Goal: Information Seeking & Learning: Learn about a topic

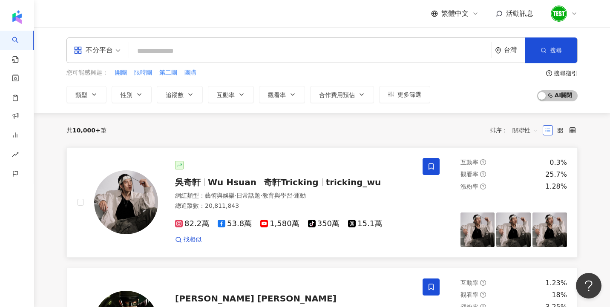
click at [283, 188] on div "吳奇軒 Wu Hsuan 奇軒Tricking tricking_wu 網紅類型 ： 藝術與娛樂 · 日常話題 · 教育與學習 · 運動 總追蹤數 ： 20,…" at bounding box center [285, 202] width 254 height 83
click at [207, 52] on input "search" at bounding box center [310, 51] width 355 height 16
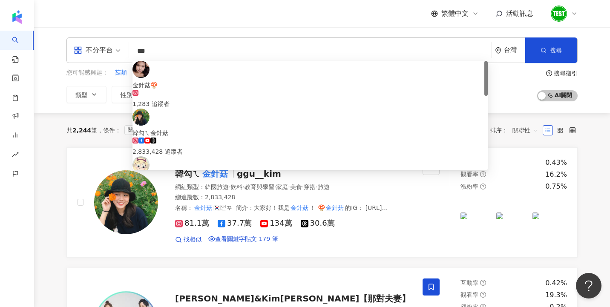
click at [521, 145] on div "共 2,244 筆 條件 ： 關鍵字：金針菇 重置 排序： 關聯性" at bounding box center [321, 130] width 511 height 34
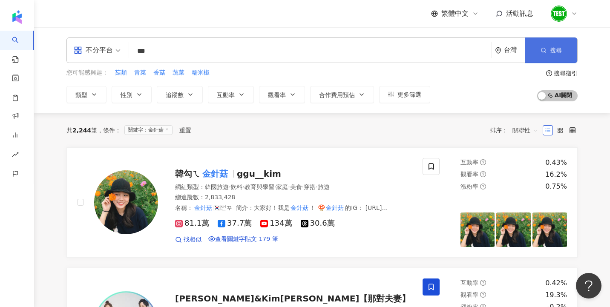
click at [563, 51] on button "搜尋" at bounding box center [551, 50] width 52 height 26
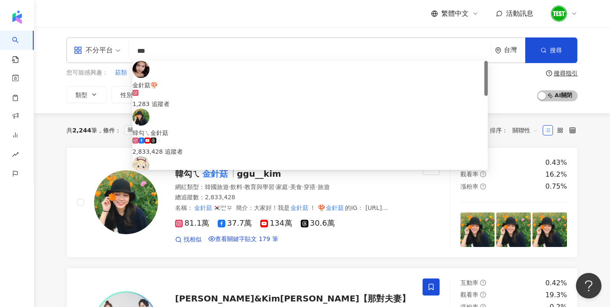
drag, startPoint x: 167, startPoint y: 52, endPoint x: 124, endPoint y: 51, distance: 43.5
click at [124, 51] on div "不分平台 *** 台灣 搜尋 259a704d-d416-4230-8a79-1662e5b8aa6e https://www.tiktok.com/@h2w…" at bounding box center [321, 50] width 511 height 26
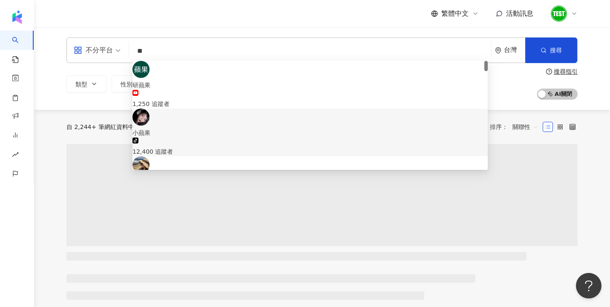
type input "**"
click at [509, 89] on div "類型 性別 追蹤數 互動率 觀看率 合作費用預估 更多篩選 搜尋指引 AI 開啟 AI 關閉" at bounding box center [321, 84] width 511 height 32
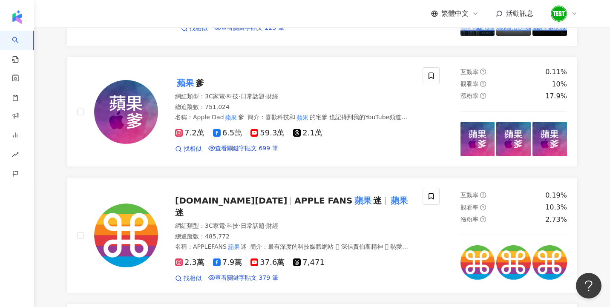
scroll to position [101, 0]
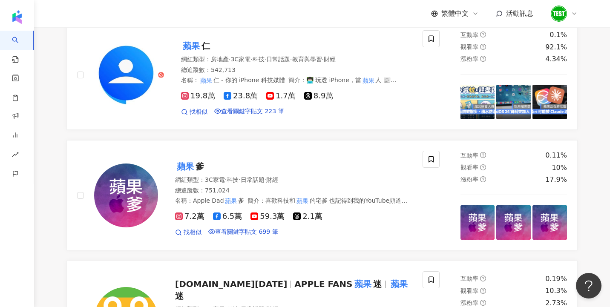
click at [333, 17] on div "重置" at bounding box center [339, 14] width 12 height 7
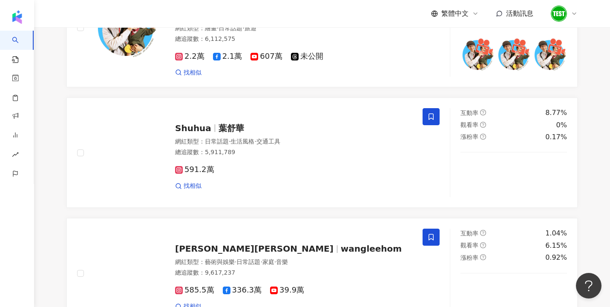
scroll to position [1193, 0]
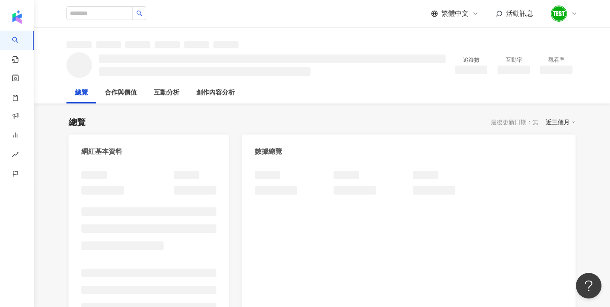
click at [575, 12] on icon at bounding box center [574, 13] width 7 height 7
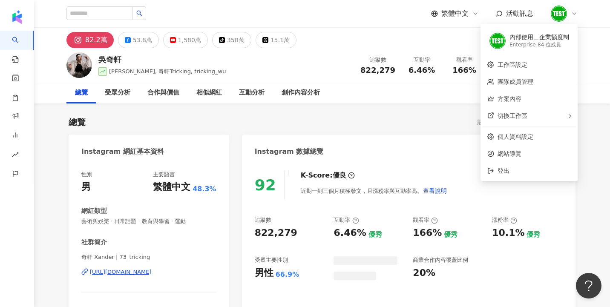
click at [574, 12] on icon at bounding box center [574, 13] width 7 height 7
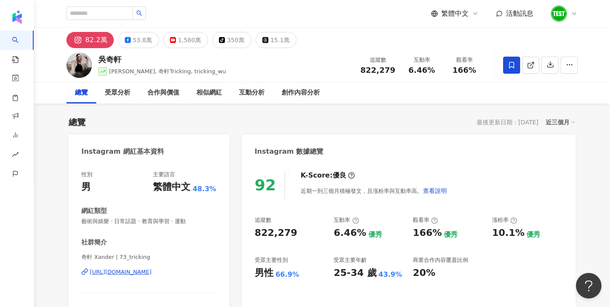
click at [569, 13] on div at bounding box center [564, 13] width 27 height 17
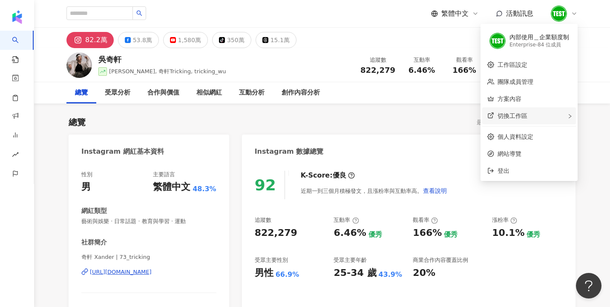
click at [552, 118] on div "切換工作區" at bounding box center [529, 115] width 94 height 17
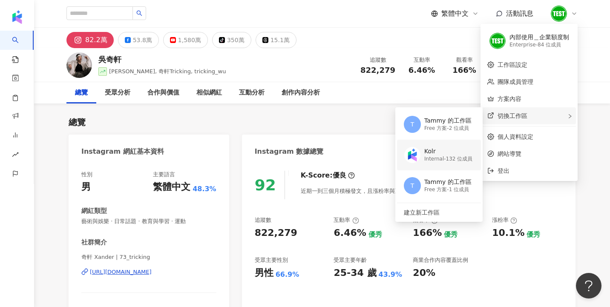
click at [464, 161] on div "Internal - 132 位成員" at bounding box center [448, 159] width 48 height 7
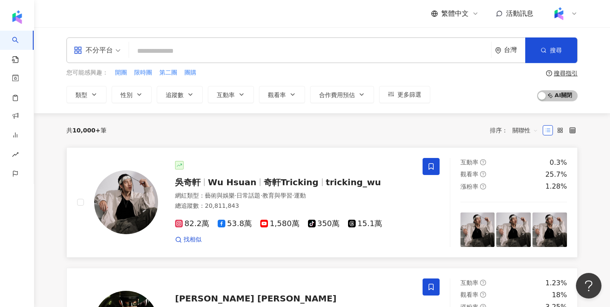
click at [216, 186] on span "Wu Hsuan" at bounding box center [232, 182] width 49 height 10
click at [478, 10] on icon at bounding box center [475, 13] width 7 height 7
click at [399, 22] on div "繁體中文 活動訊息" at bounding box center [321, 13] width 511 height 27
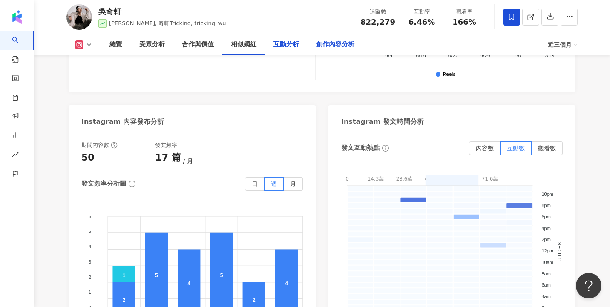
scroll to position [2293, 0]
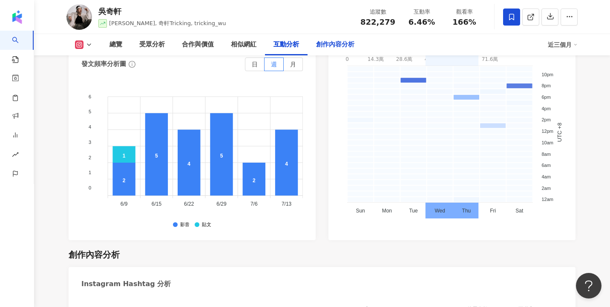
click at [338, 46] on div "創作內容分析" at bounding box center [335, 45] width 38 height 10
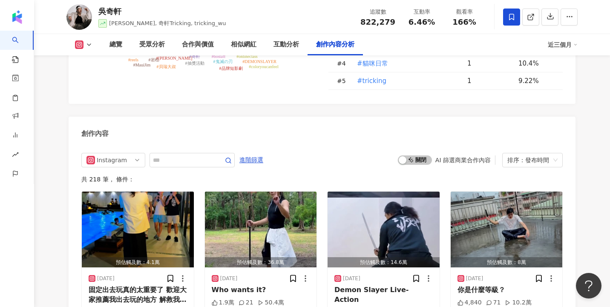
scroll to position [2583, 0]
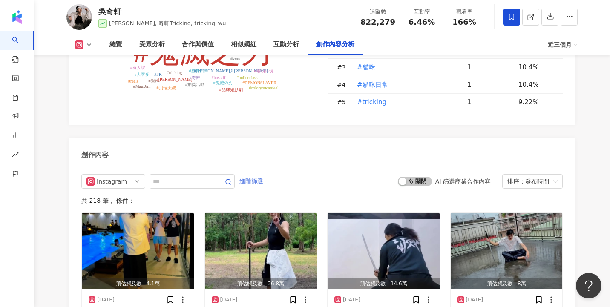
click at [256, 175] on span "進階篩選" at bounding box center [251, 182] width 24 height 14
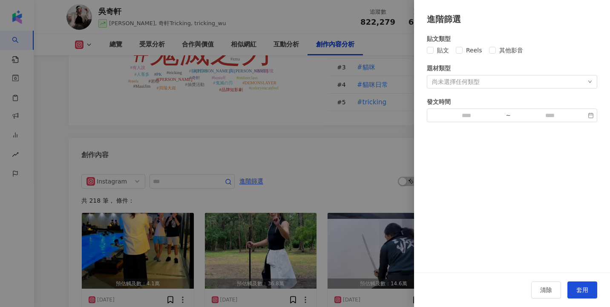
click at [314, 183] on div at bounding box center [305, 153] width 610 height 307
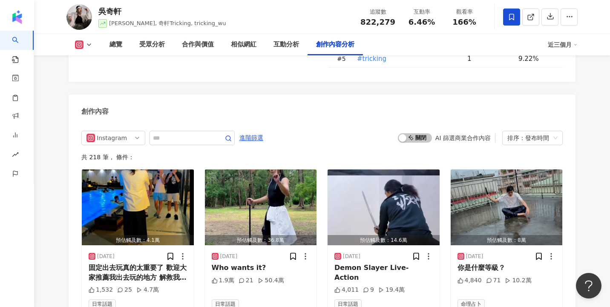
scroll to position [2653, 0]
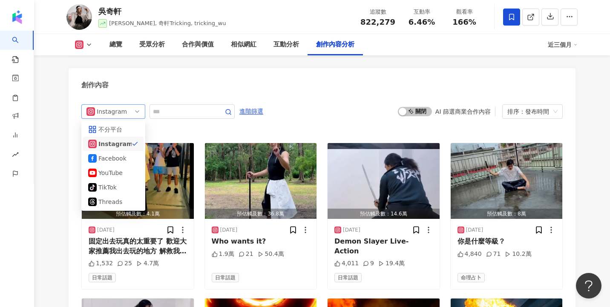
click at [141, 104] on div "Instagram all ig fb 不分平台 Instagram Facebook YouTube tiktok-icon TikTok Threads" at bounding box center [113, 111] width 64 height 14
click at [132, 168] on div "YouTube" at bounding box center [113, 172] width 50 height 9
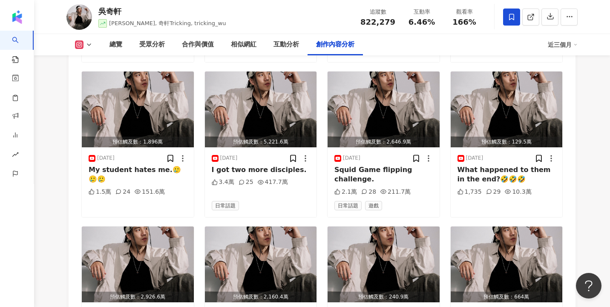
scroll to position [3026, 0]
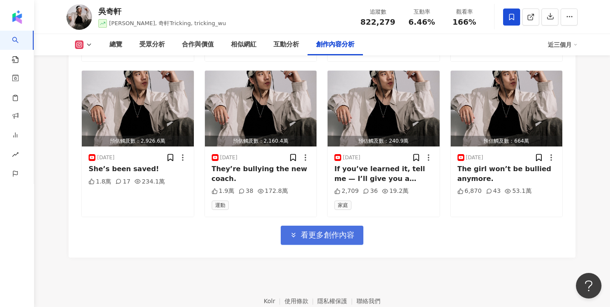
click at [337, 231] on span "看更多創作內容" at bounding box center [328, 235] width 54 height 9
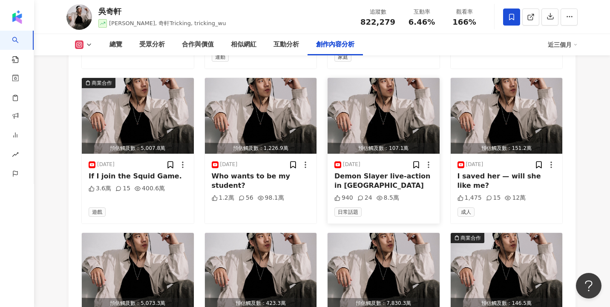
scroll to position [3156, 0]
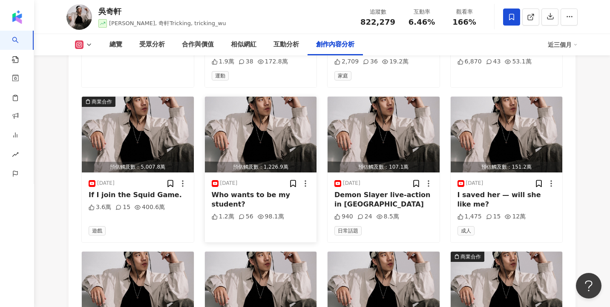
click at [298, 125] on img "button" at bounding box center [261, 135] width 112 height 76
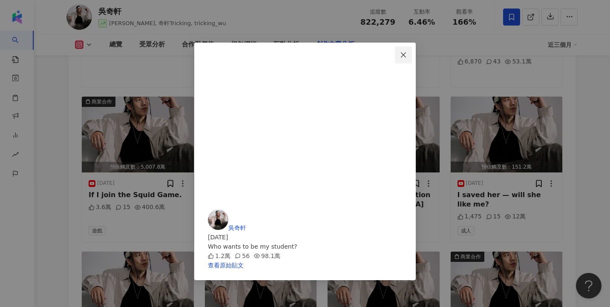
click at [412, 52] on span "Close" at bounding box center [403, 55] width 17 height 7
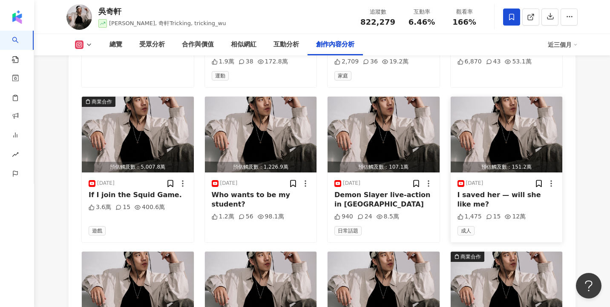
click at [508, 128] on img "button" at bounding box center [507, 135] width 112 height 76
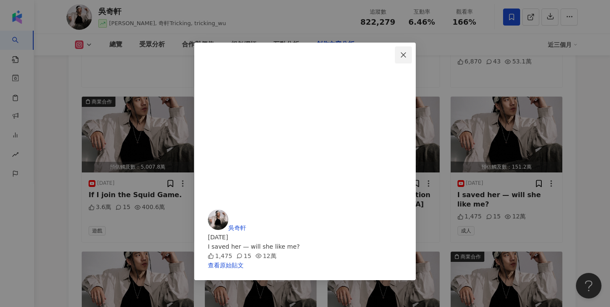
click at [407, 55] on icon "close" at bounding box center [403, 55] width 7 height 7
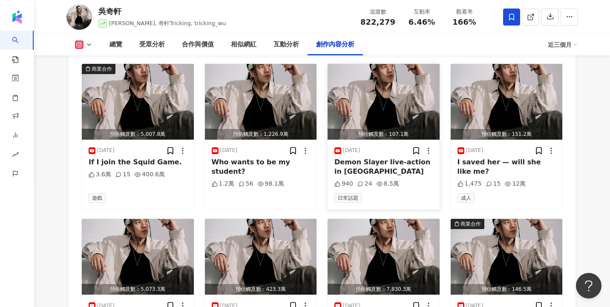
scroll to position [3248, 0]
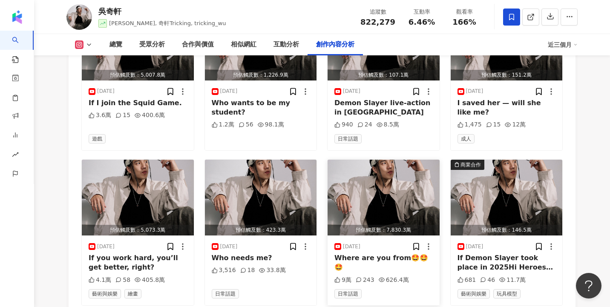
click at [381, 163] on img "button" at bounding box center [384, 198] width 112 height 76
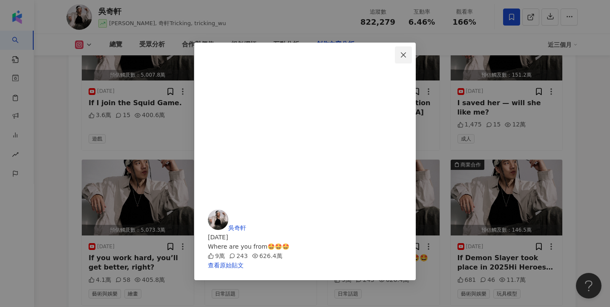
click at [407, 52] on icon "close" at bounding box center [403, 55] width 7 height 7
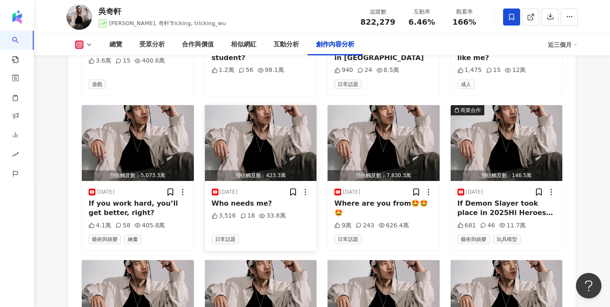
scroll to position [3314, 0]
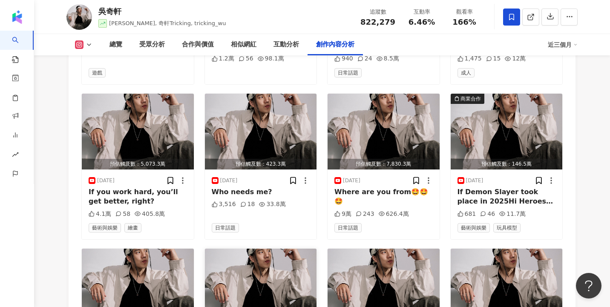
click at [239, 257] on img "button" at bounding box center [261, 287] width 112 height 76
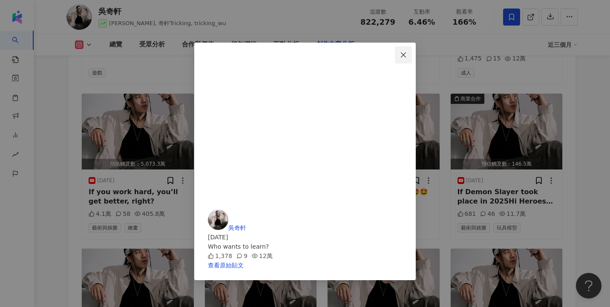
click at [407, 53] on icon "close" at bounding box center [403, 55] width 7 height 7
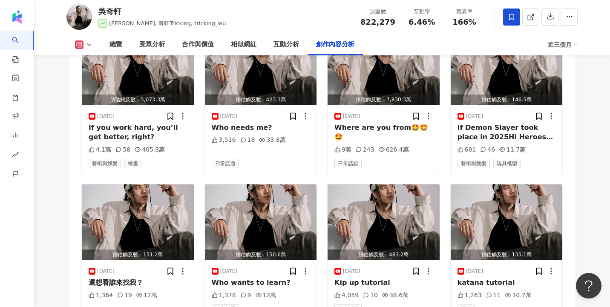
scroll to position [3505, 0]
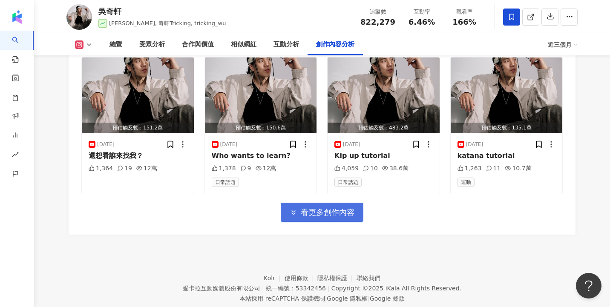
click at [361, 203] on button "看更多創作內容" at bounding box center [322, 212] width 83 height 19
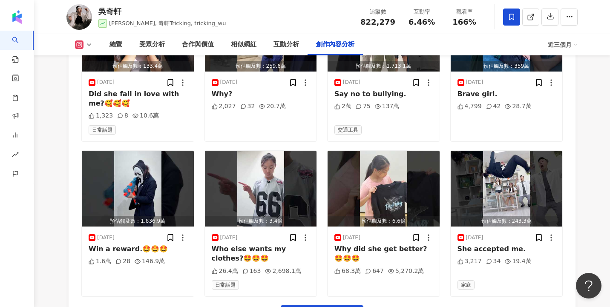
scroll to position [3876, 0]
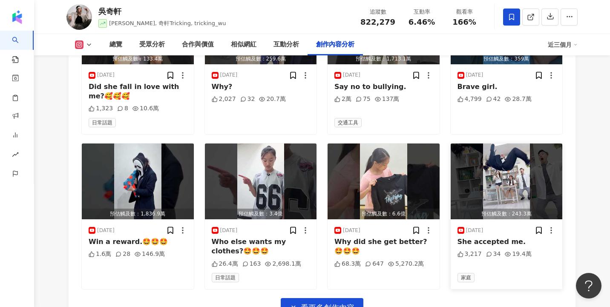
click at [508, 167] on img "button" at bounding box center [507, 182] width 112 height 76
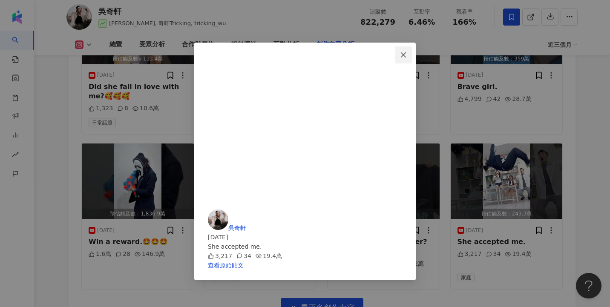
click at [407, 57] on icon "close" at bounding box center [403, 55] width 7 height 7
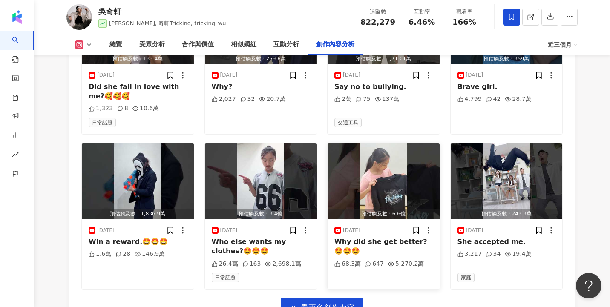
click at [339, 144] on img "button" at bounding box center [384, 182] width 112 height 76
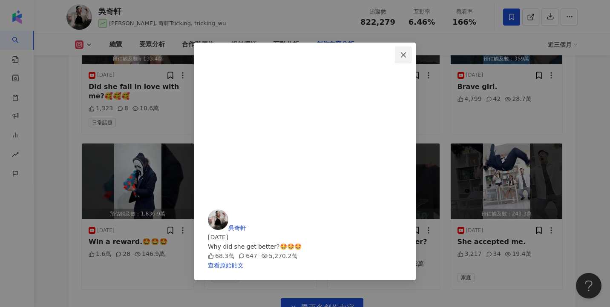
click at [407, 54] on icon "close" at bounding box center [403, 55] width 7 height 7
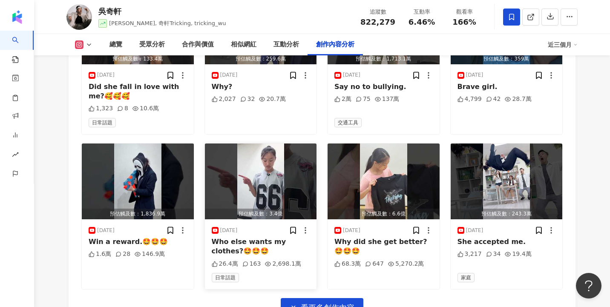
click at [285, 165] on img "button" at bounding box center [261, 182] width 112 height 76
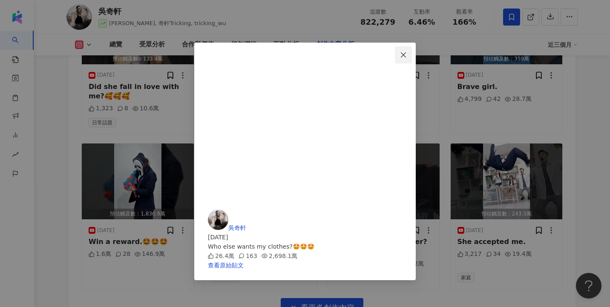
click at [406, 53] on icon "close" at bounding box center [403, 54] width 5 height 5
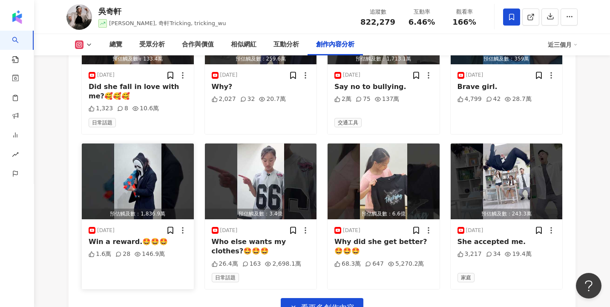
click at [162, 164] on img "button" at bounding box center [138, 182] width 112 height 76
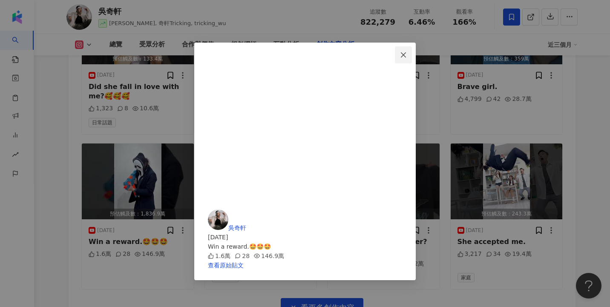
click at [407, 55] on icon "close" at bounding box center [403, 55] width 7 height 7
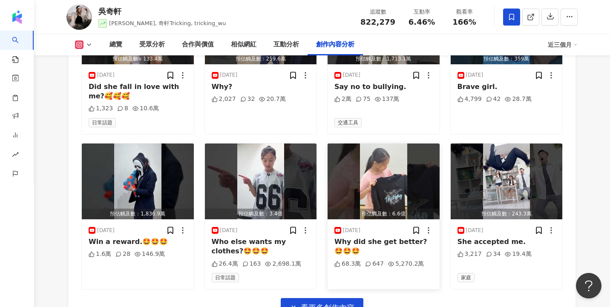
scroll to position [3754, 0]
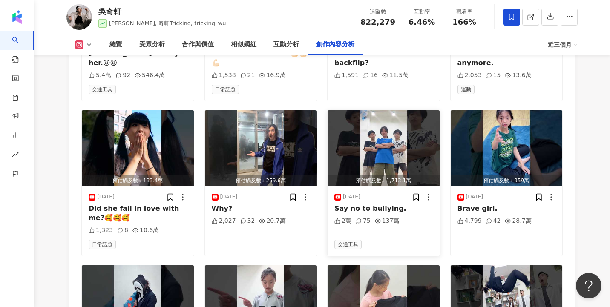
click at [388, 131] on img "button" at bounding box center [384, 148] width 112 height 76
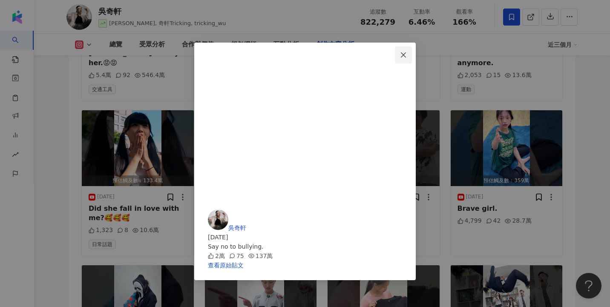
click at [407, 55] on icon "close" at bounding box center [403, 55] width 7 height 7
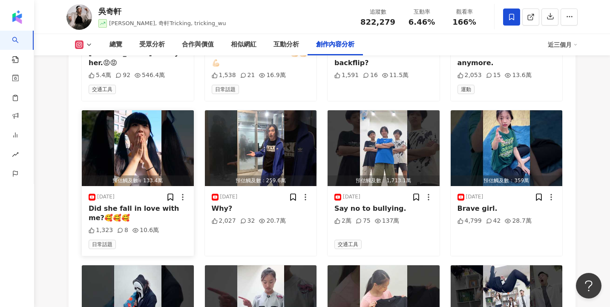
click at [153, 135] on img "button" at bounding box center [138, 148] width 112 height 76
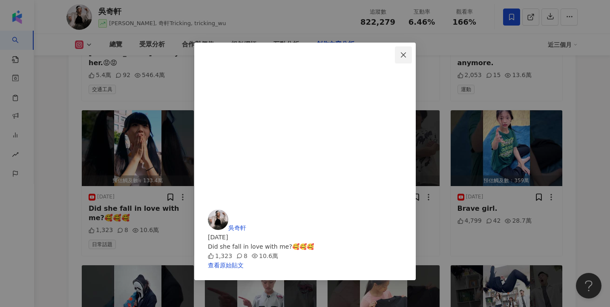
click at [406, 53] on icon "close" at bounding box center [403, 54] width 5 height 5
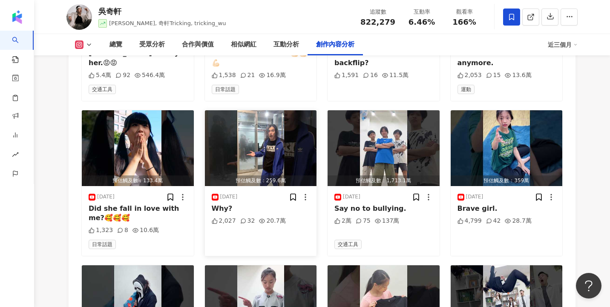
click at [236, 125] on img "button" at bounding box center [261, 148] width 112 height 76
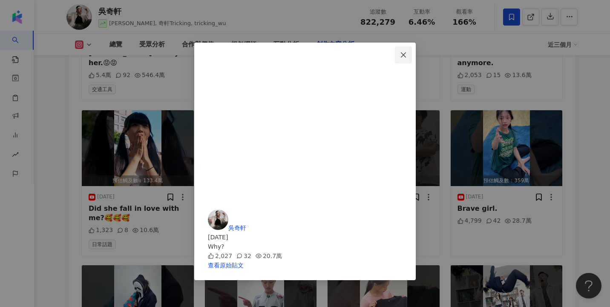
click at [406, 55] on icon "close" at bounding box center [403, 54] width 5 height 5
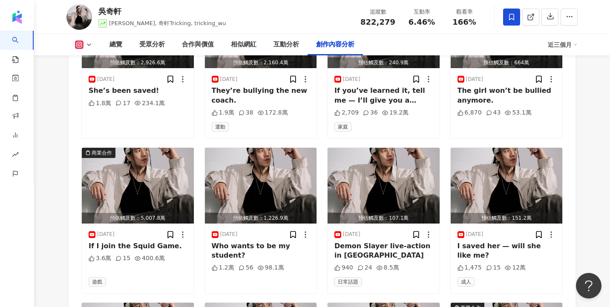
scroll to position [3025, 0]
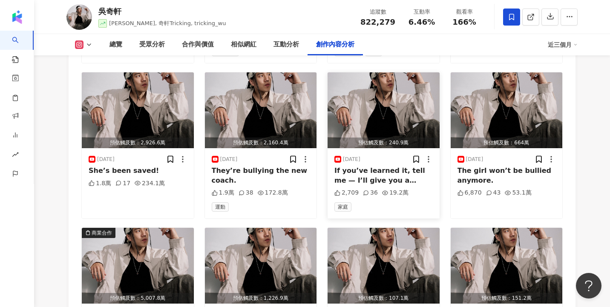
click at [399, 94] on img "button" at bounding box center [384, 110] width 112 height 76
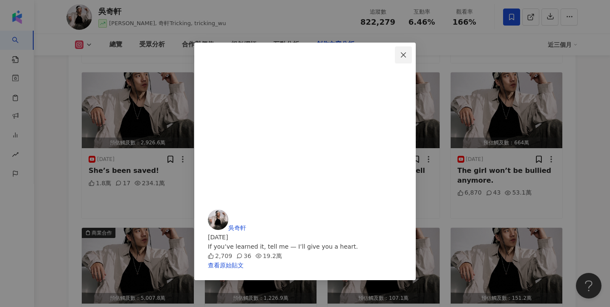
click at [407, 55] on icon "close" at bounding box center [403, 55] width 7 height 7
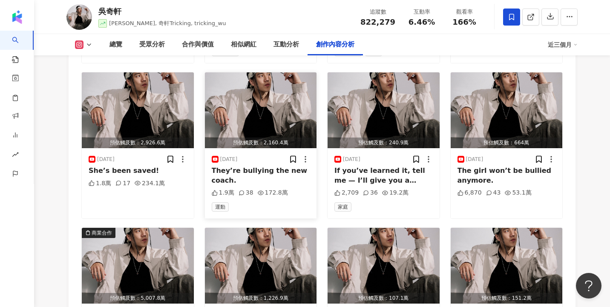
click at [255, 95] on img "button" at bounding box center [261, 110] width 112 height 76
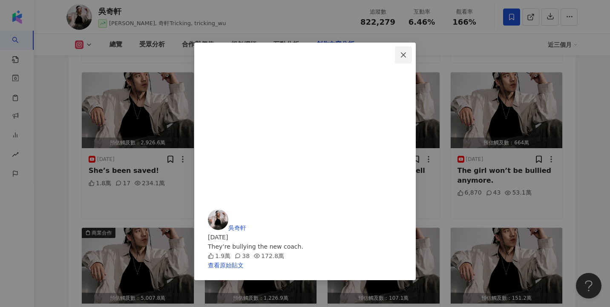
click at [412, 51] on button "Close" at bounding box center [403, 54] width 17 height 17
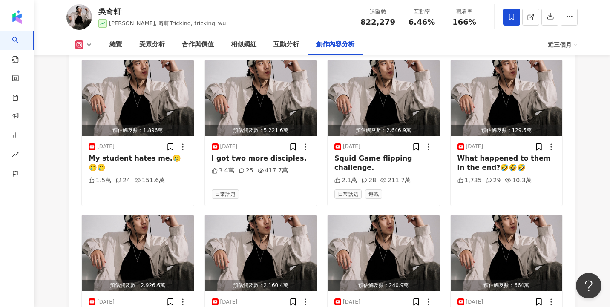
scroll to position [2881, 0]
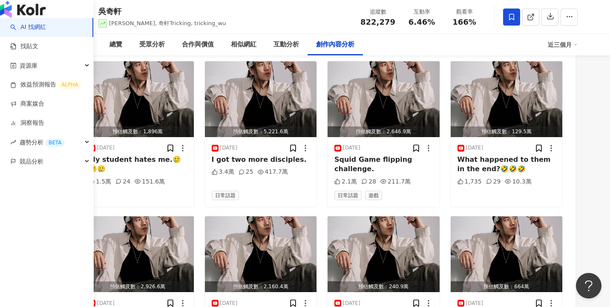
click at [37, 32] on link "AI 找網紅" at bounding box center [28, 27] width 36 height 9
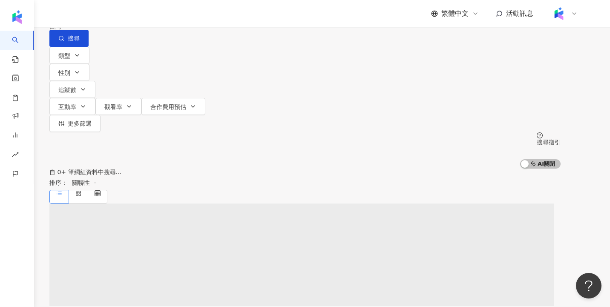
click at [173, 16] on input "search" at bounding box center [138, 8] width 69 height 16
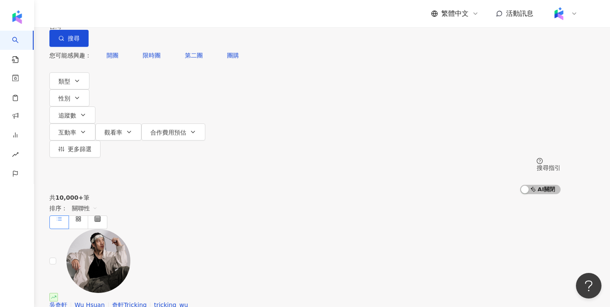
type input "***"
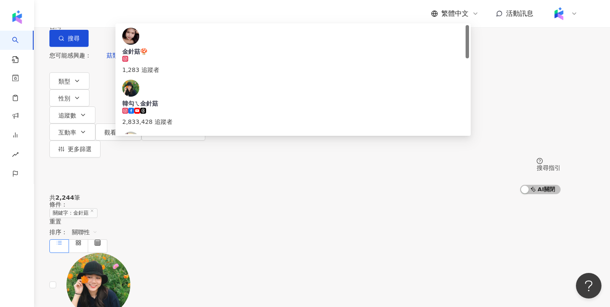
click at [528, 194] on div "共 2,244 筆 條件 ： 關鍵字：金針菇 重置 排序： 關聯性" at bounding box center [304, 223] width 511 height 58
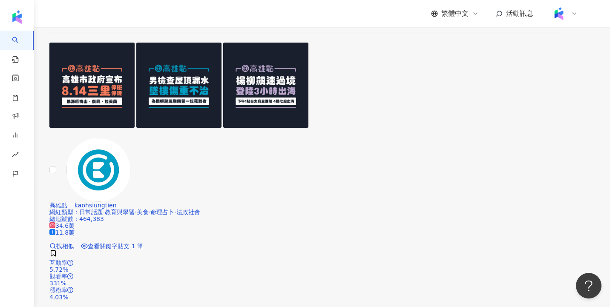
scroll to position [1534, 0]
